Goal: Obtain resource: Download file/media

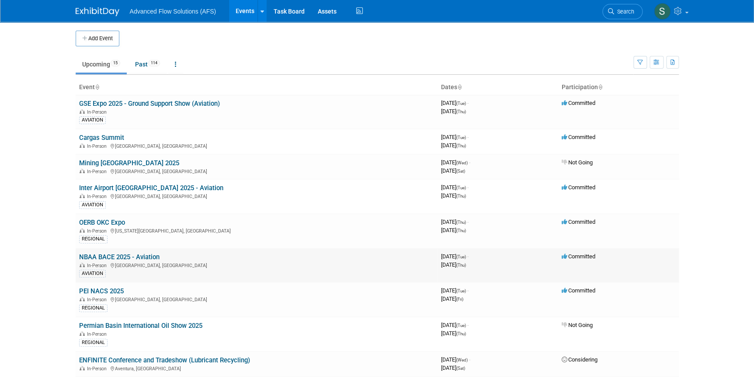
click at [118, 254] on link "NBAA BACE 2025 - Aviation" at bounding box center [119, 257] width 80 height 8
click at [99, 290] on link "PEI NACS 2025" at bounding box center [101, 291] width 45 height 8
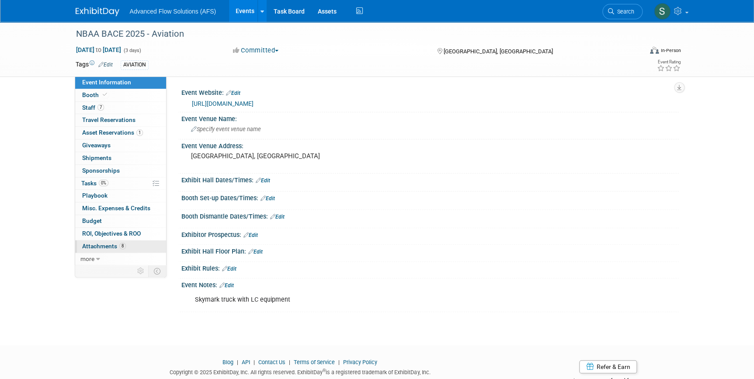
click at [103, 247] on span "Attachments 8" at bounding box center [104, 246] width 44 height 7
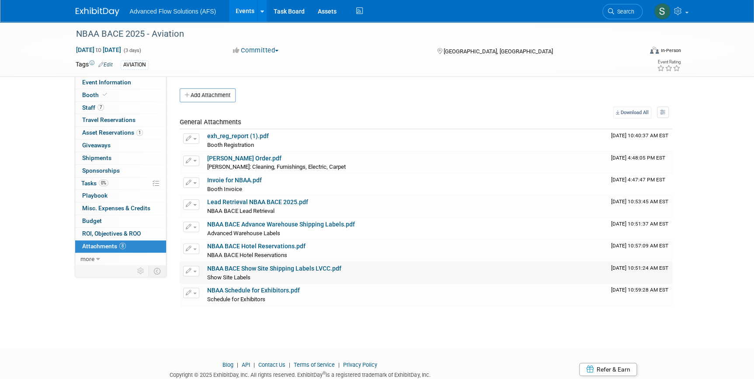
click at [236, 267] on link "NBAA BACE Show Site Shipping Labels LVCC.pdf" at bounding box center [274, 268] width 134 height 7
click at [236, 222] on link "NBAA BACE Advance Warehouse Shipping Labels.pdf" at bounding box center [281, 224] width 148 height 7
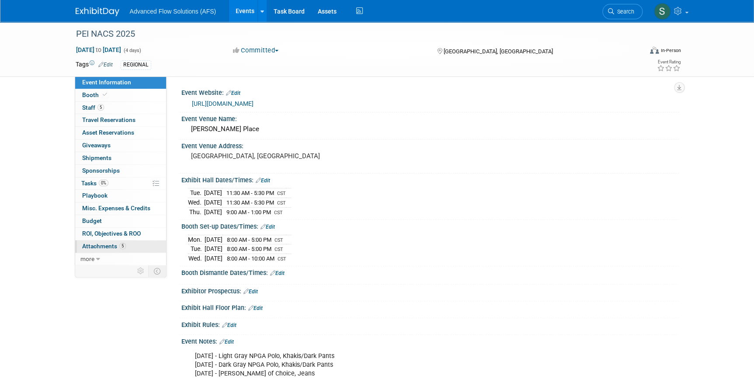
click at [99, 248] on span "Attachments 5" at bounding box center [104, 246] width 44 height 7
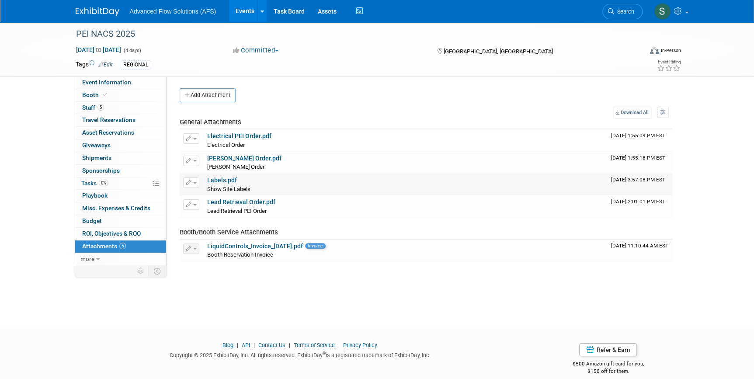
click at [217, 179] on link "Labels.pdf" at bounding box center [222, 180] width 30 height 7
click at [216, 179] on link "Labels.pdf" at bounding box center [222, 180] width 30 height 7
click at [226, 245] on link "LiquidControls_Invoice_2025-02-05.pdf" at bounding box center [255, 246] width 96 height 7
click at [218, 181] on link "Labels.pdf" at bounding box center [222, 180] width 30 height 7
click at [100, 9] on img at bounding box center [98, 11] width 44 height 9
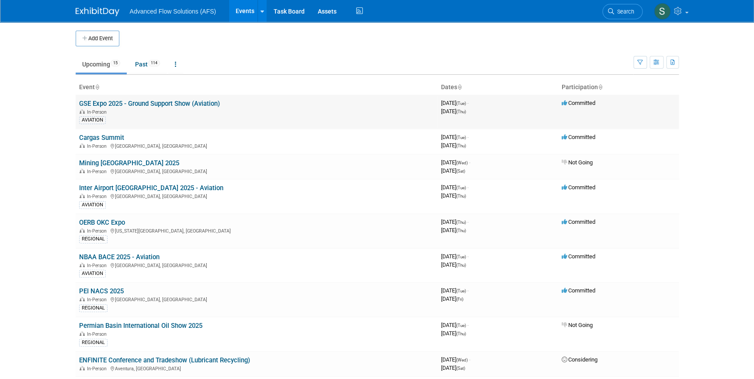
click at [110, 106] on link "GSE Expo 2025 - Ground Support Show (Aviation)" at bounding box center [149, 104] width 141 height 8
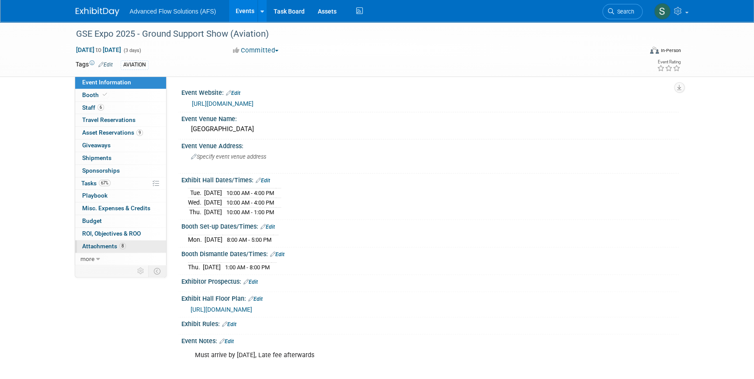
click at [94, 245] on span "Attachments 8" at bounding box center [104, 246] width 44 height 7
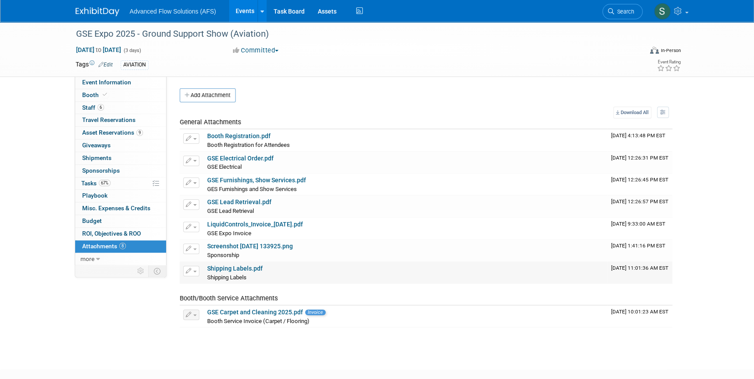
click at [230, 269] on link "Shipping Labels.pdf" at bounding box center [235, 268] width 56 height 7
click at [94, 93] on span "Booth" at bounding box center [95, 94] width 27 height 7
